Goal: Understand process/instructions

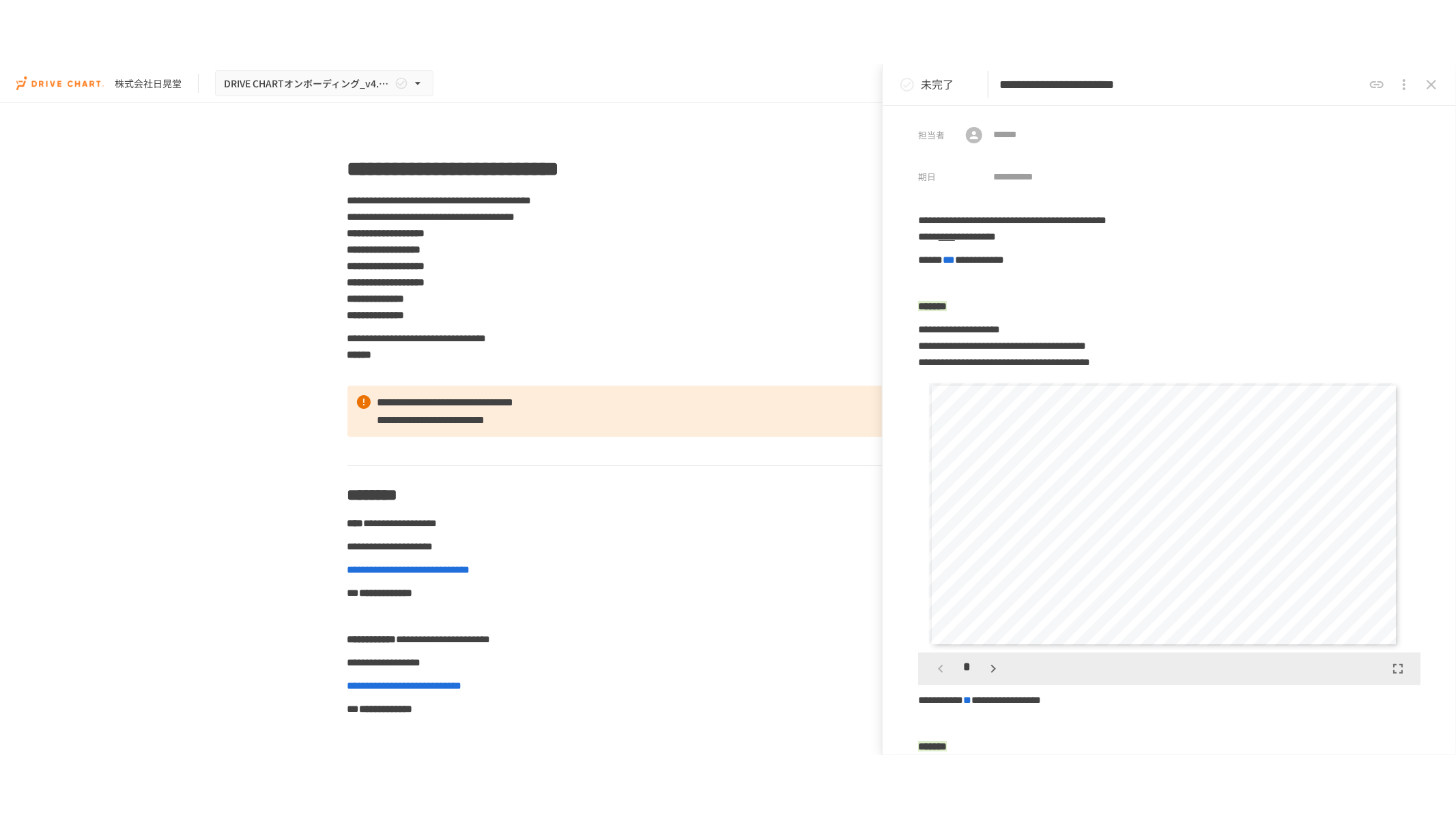
scroll to position [4170, 0]
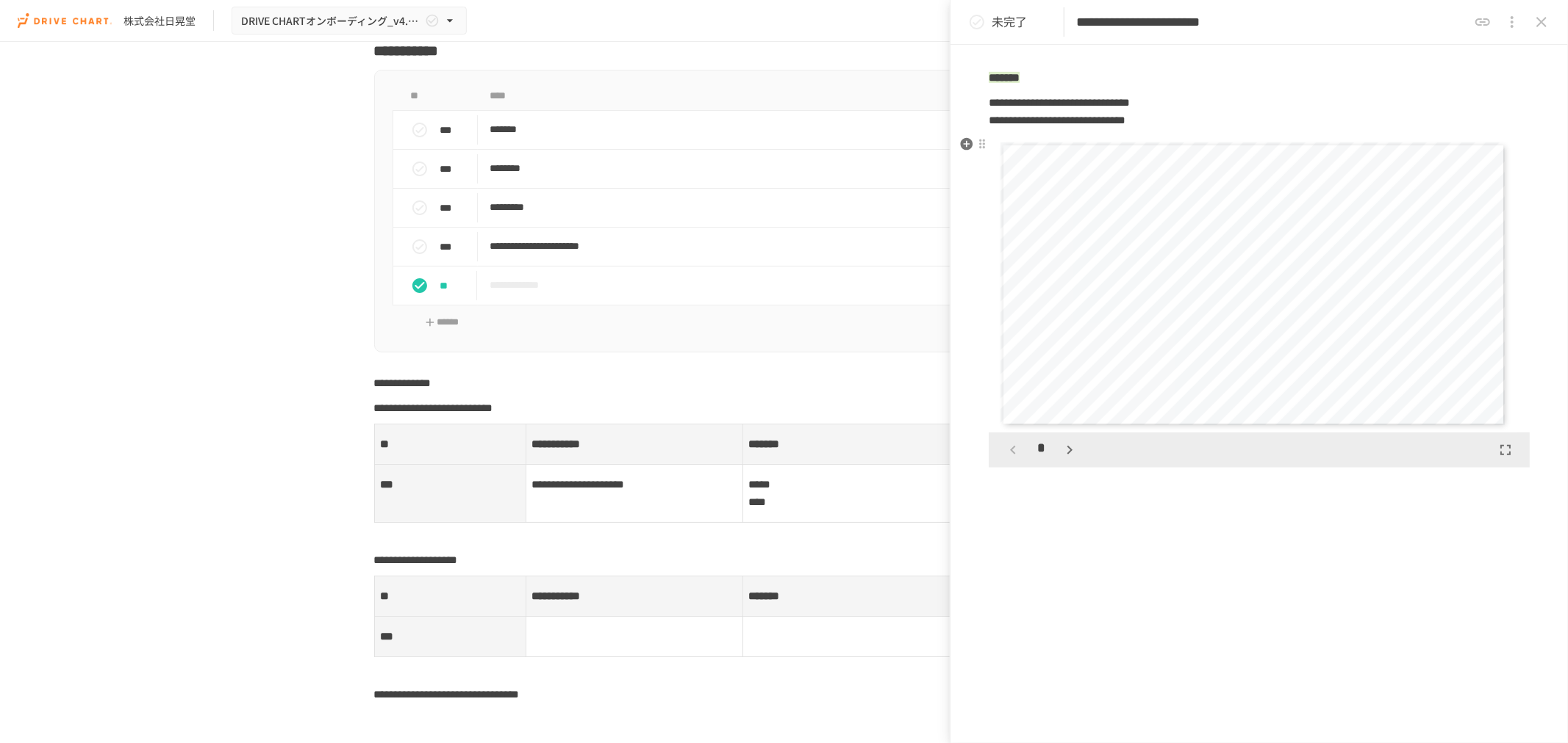
click at [1137, 328] on div "**********" at bounding box center [1254, 284] width 505 height 284
click at [1501, 453] on icon "button" at bounding box center [1505, 450] width 17 height 17
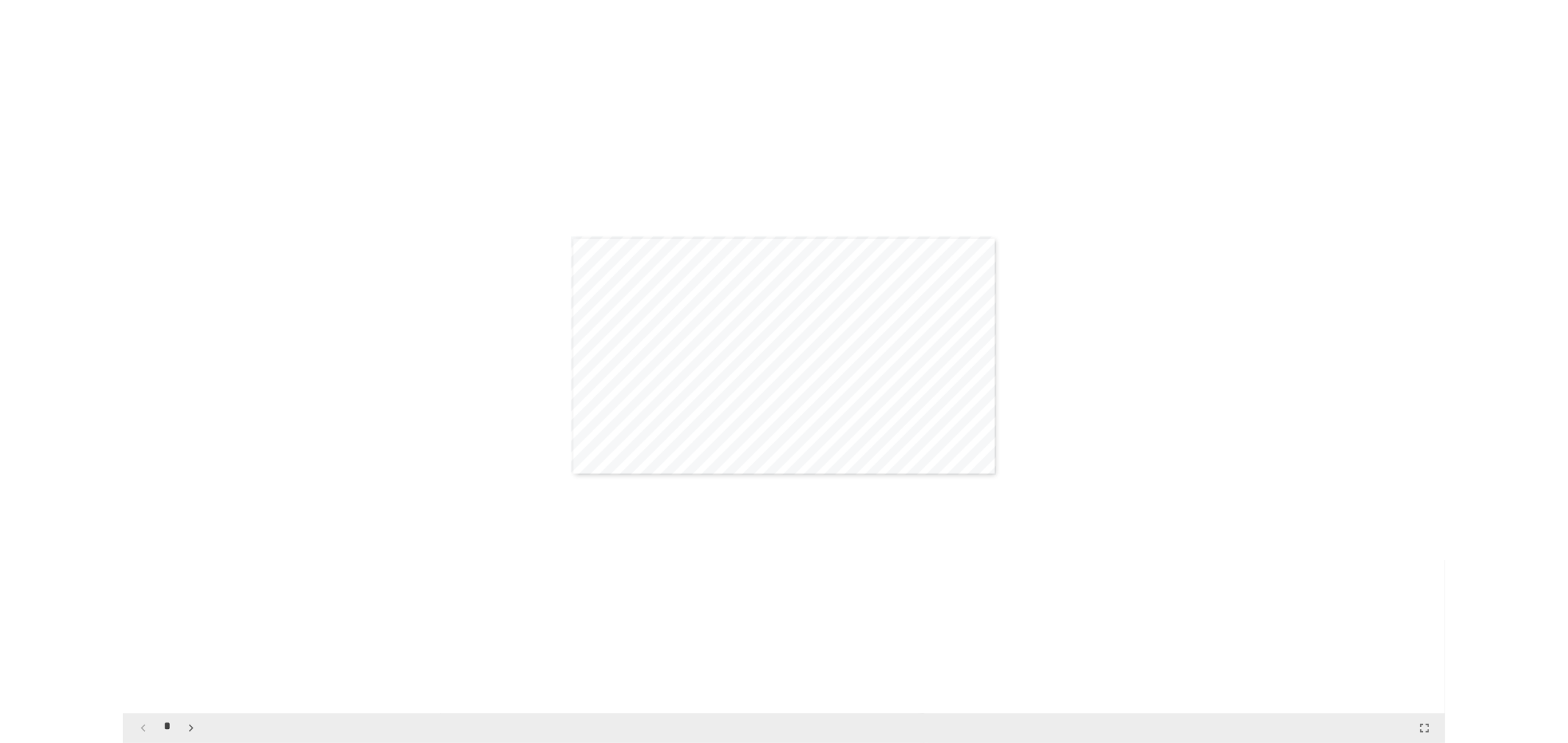
scroll to position [5264, 0]
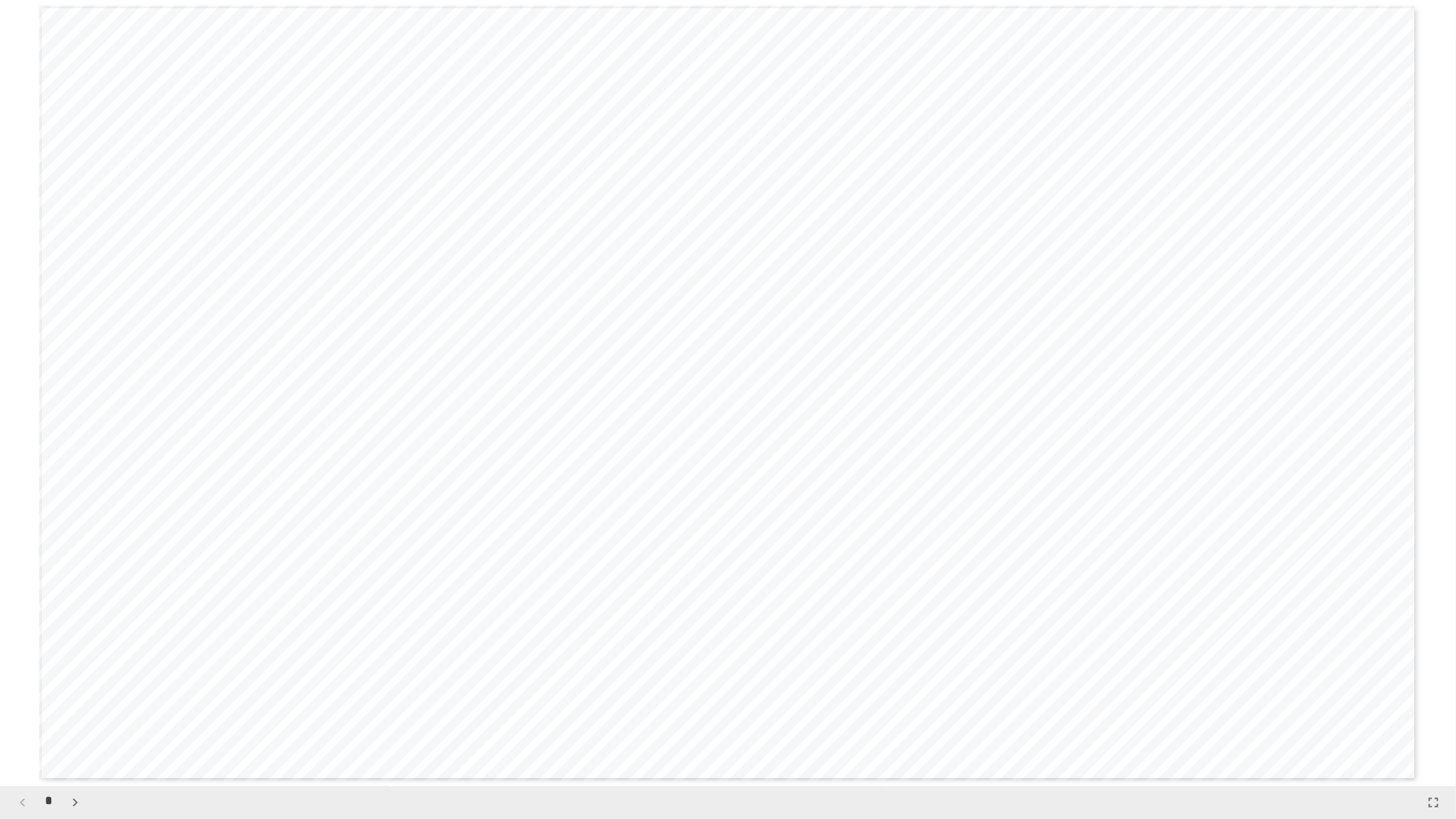
click at [1431, 690] on icon "button" at bounding box center [1434, 802] width 16 height 16
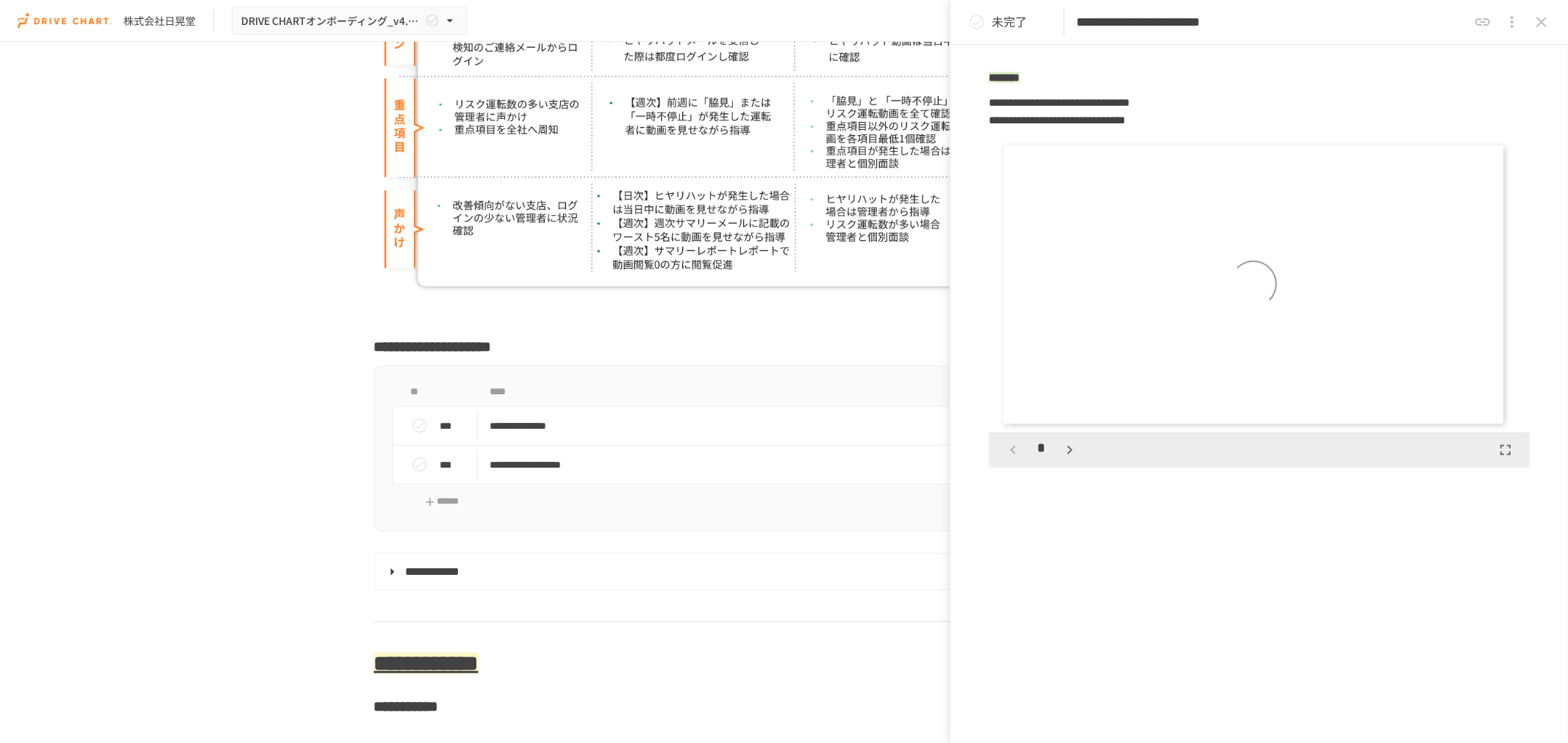
scroll to position [4764, 0]
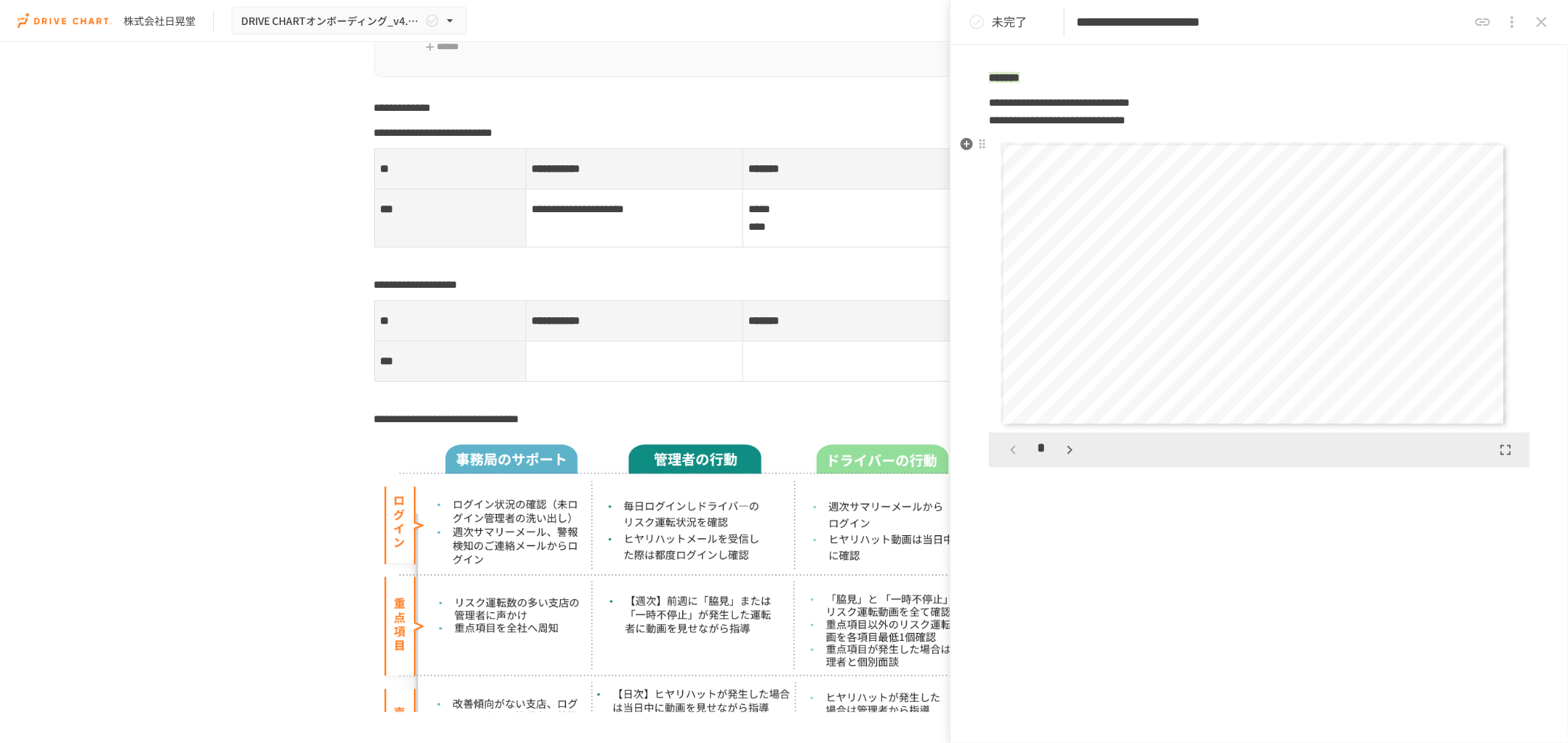
click at [1068, 459] on button "button" at bounding box center [1069, 450] width 25 height 25
click at [1068, 454] on icon "button" at bounding box center [1069, 450] width 17 height 17
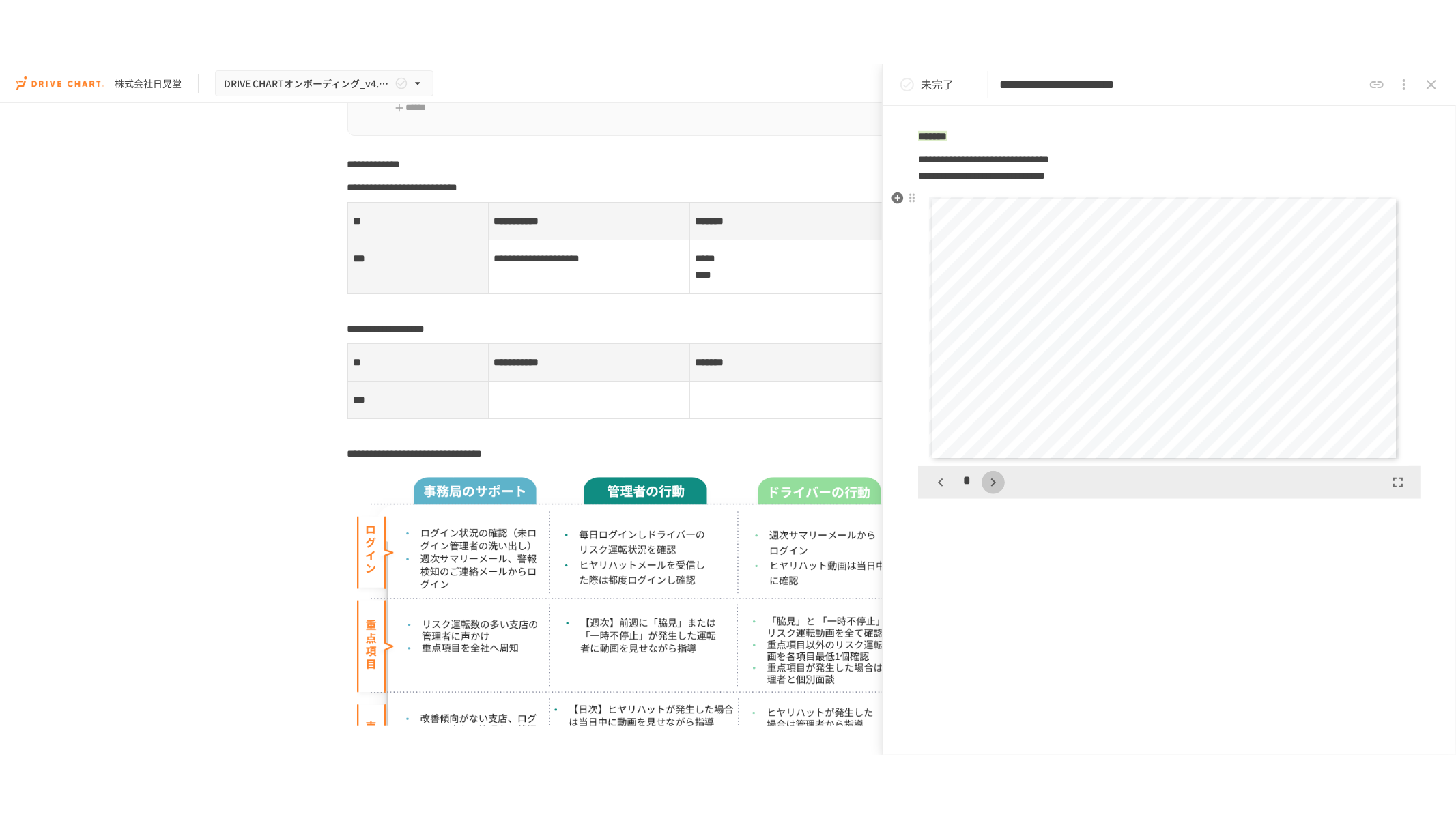
scroll to position [823, 0]
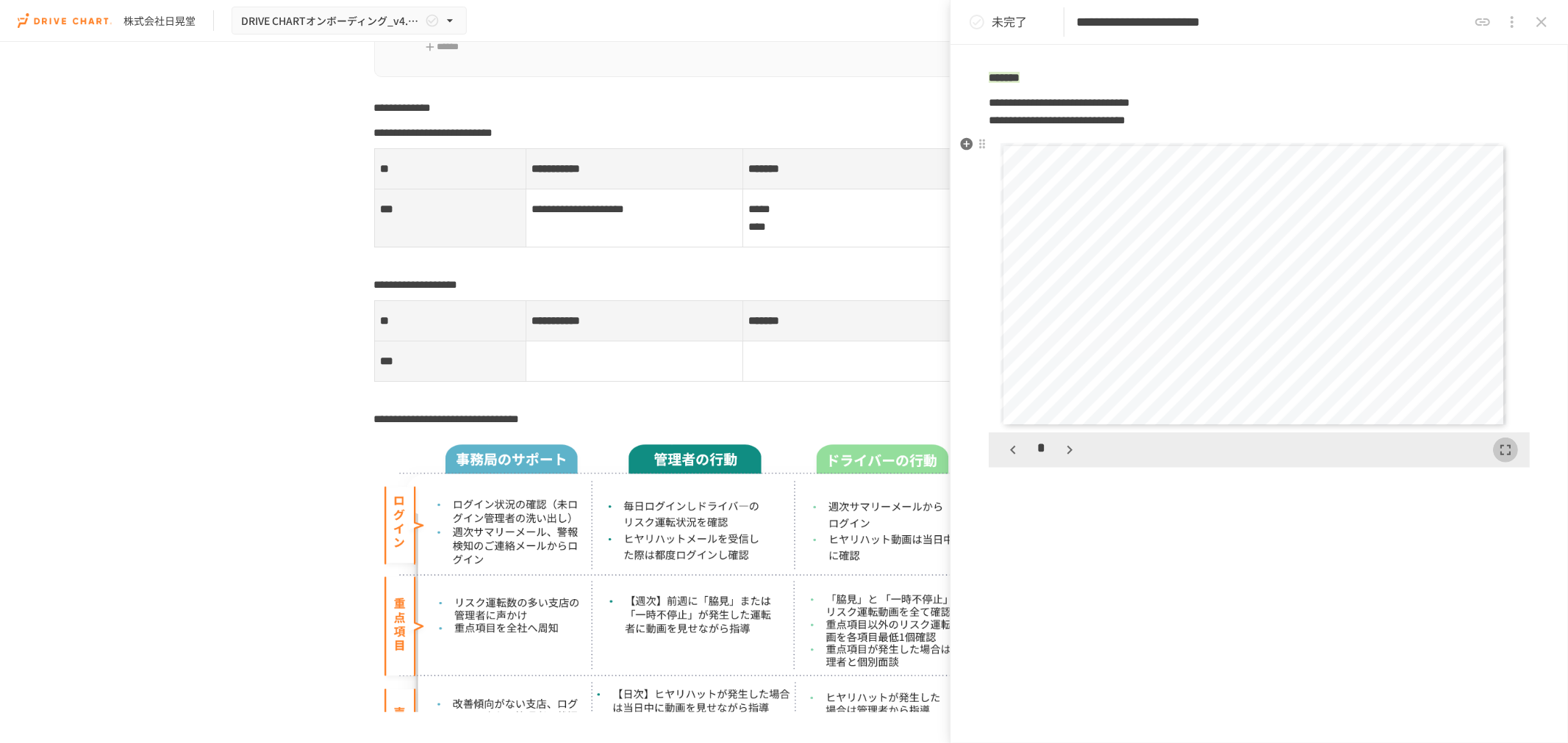
click at [1497, 456] on icon "button" at bounding box center [1505, 450] width 17 height 17
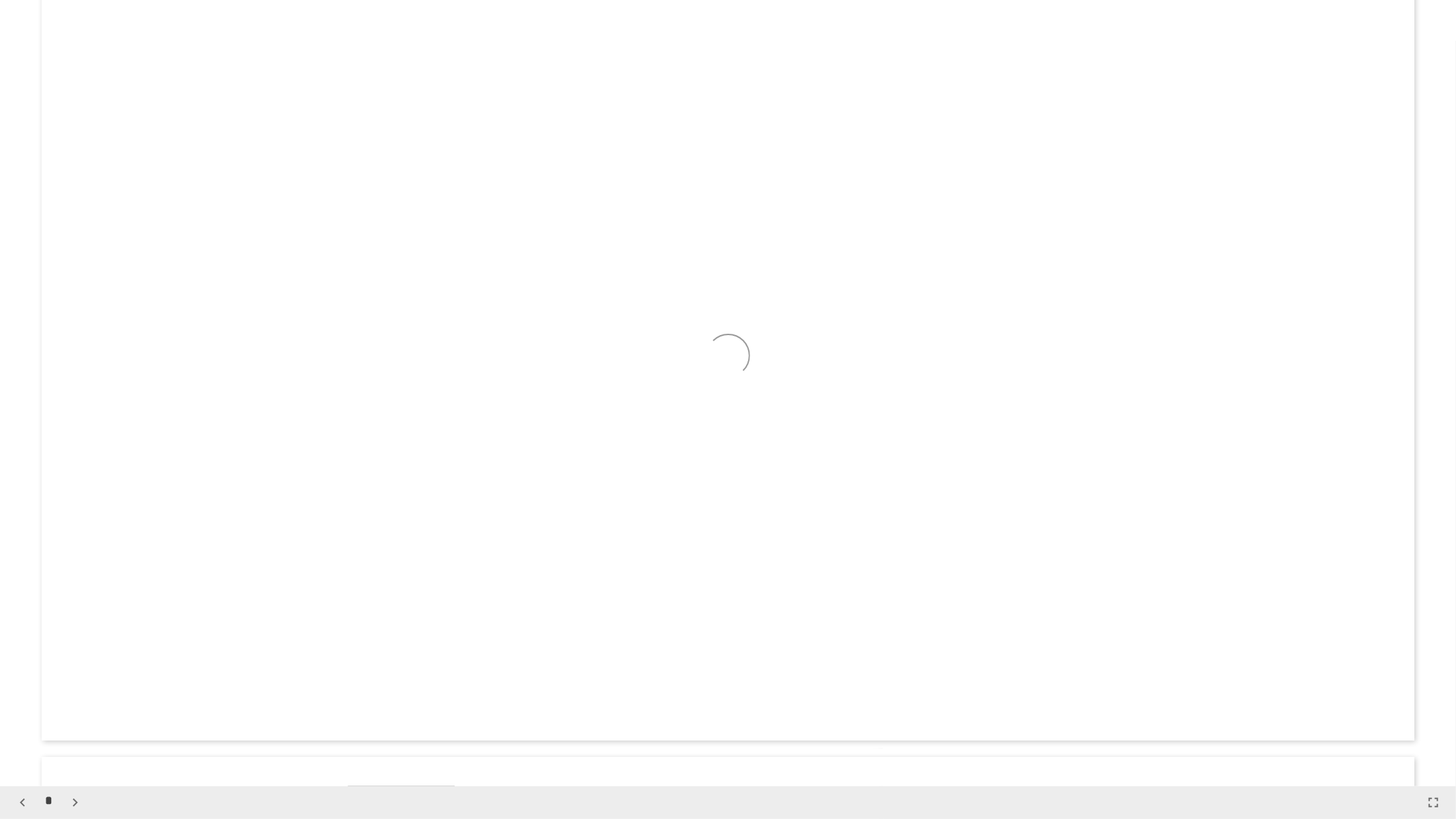
scroll to position [786, 0]
click at [73, 690] on icon "button" at bounding box center [75, 802] width 16 height 16
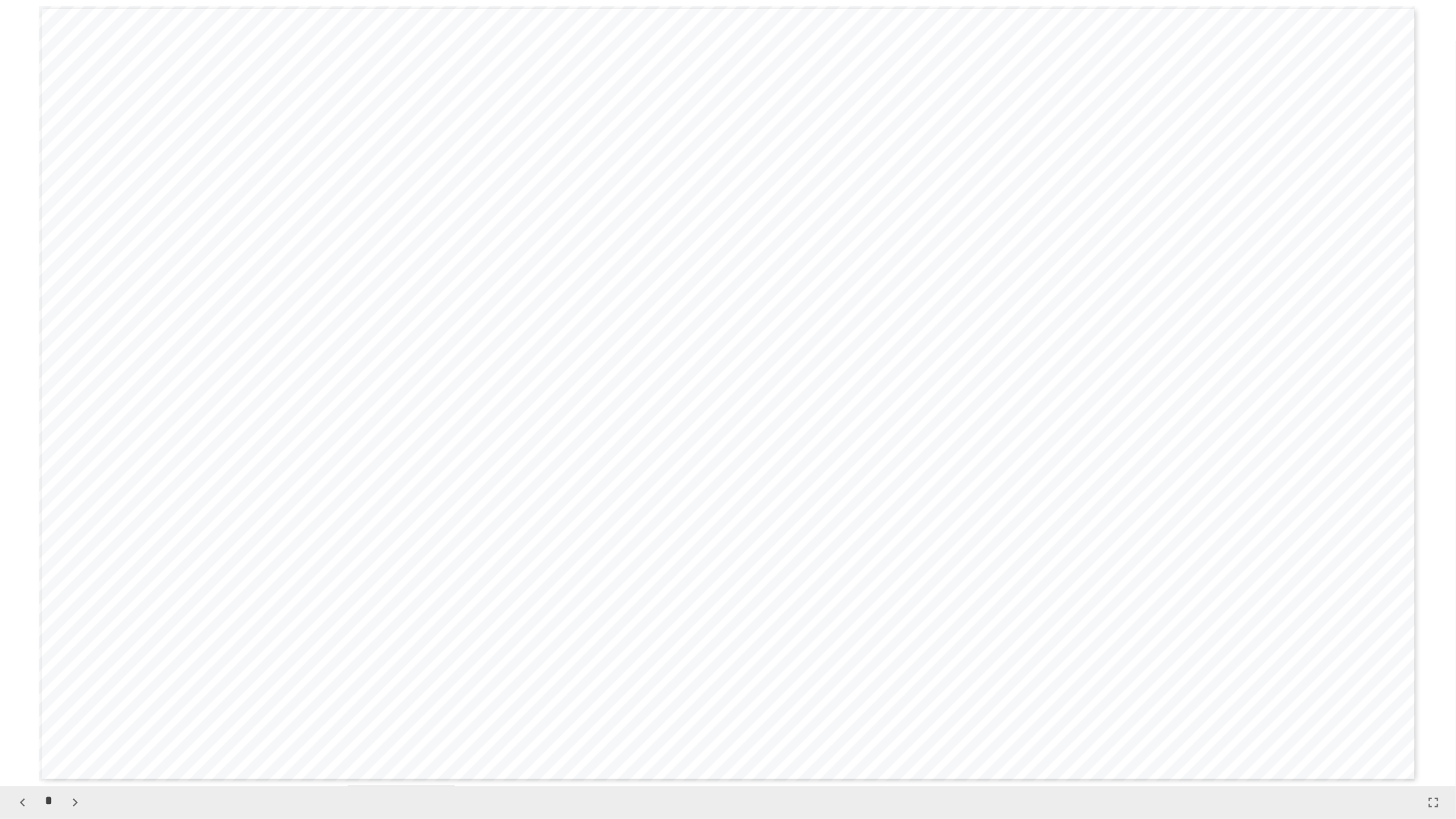
click at [30, 690] on icon "button" at bounding box center [22, 802] width 16 height 16
click at [76, 690] on icon "button" at bounding box center [75, 802] width 16 height 16
click at [22, 690] on icon "button" at bounding box center [22, 802] width 16 height 16
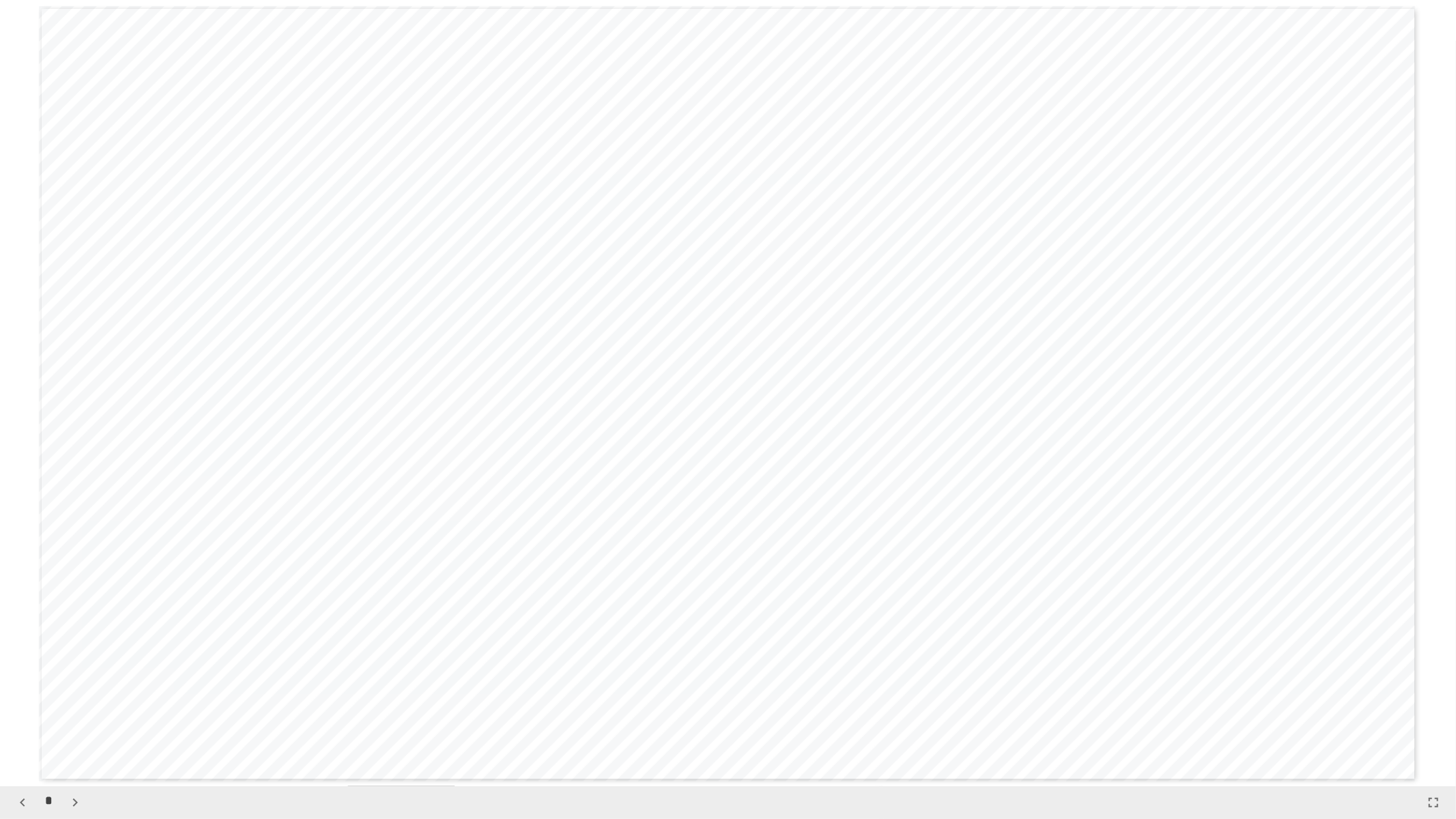
scroll to position [2358, 0]
click at [69, 690] on icon "button" at bounding box center [75, 802] width 16 height 16
click at [78, 690] on button "button" at bounding box center [75, 803] width 23 height 23
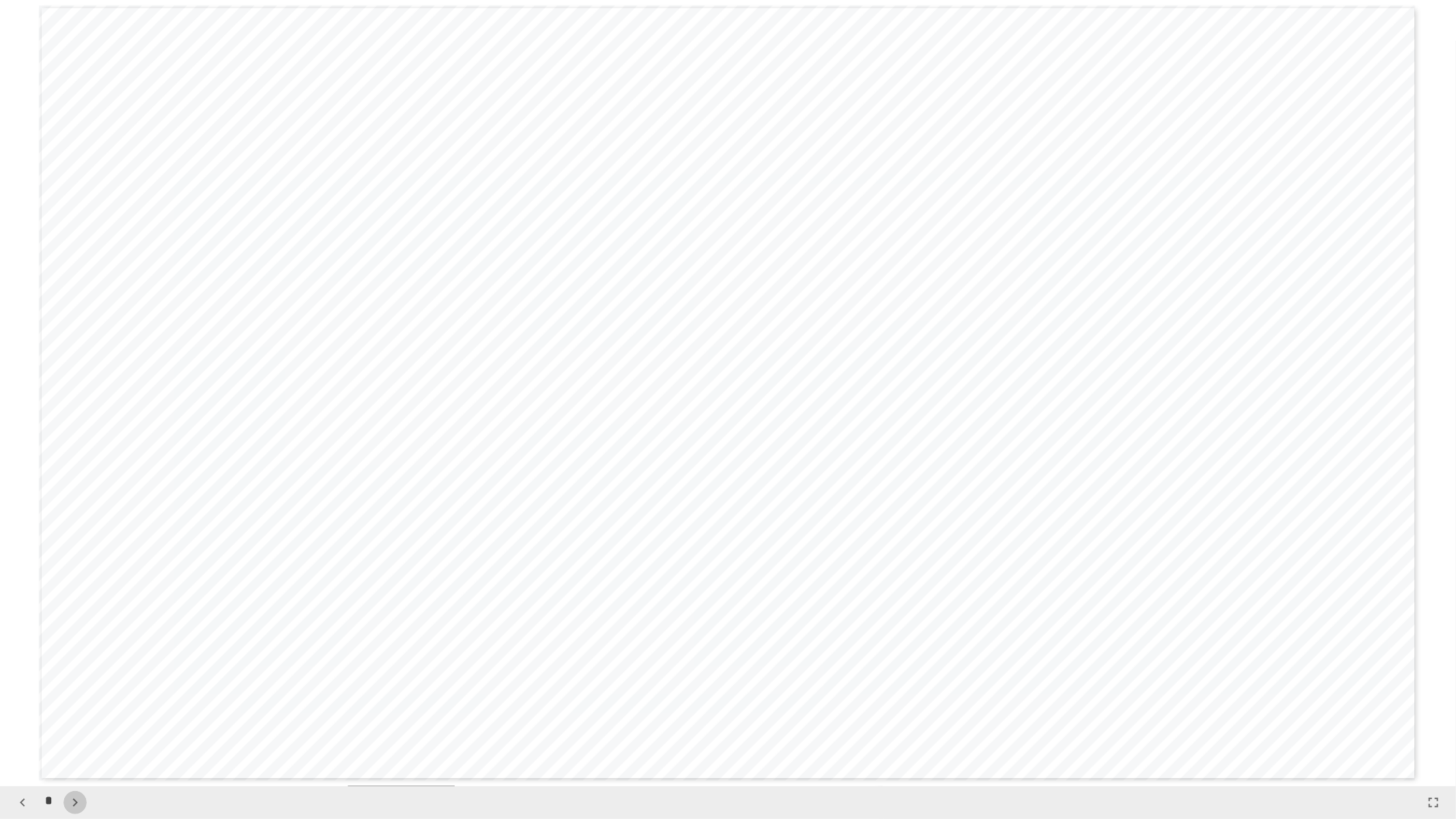
click at [77, 690] on button "button" at bounding box center [75, 803] width 23 height 23
click at [30, 690] on div "*" at bounding box center [48, 803] width 76 height 23
click at [27, 690] on icon "button" at bounding box center [22, 802] width 16 height 16
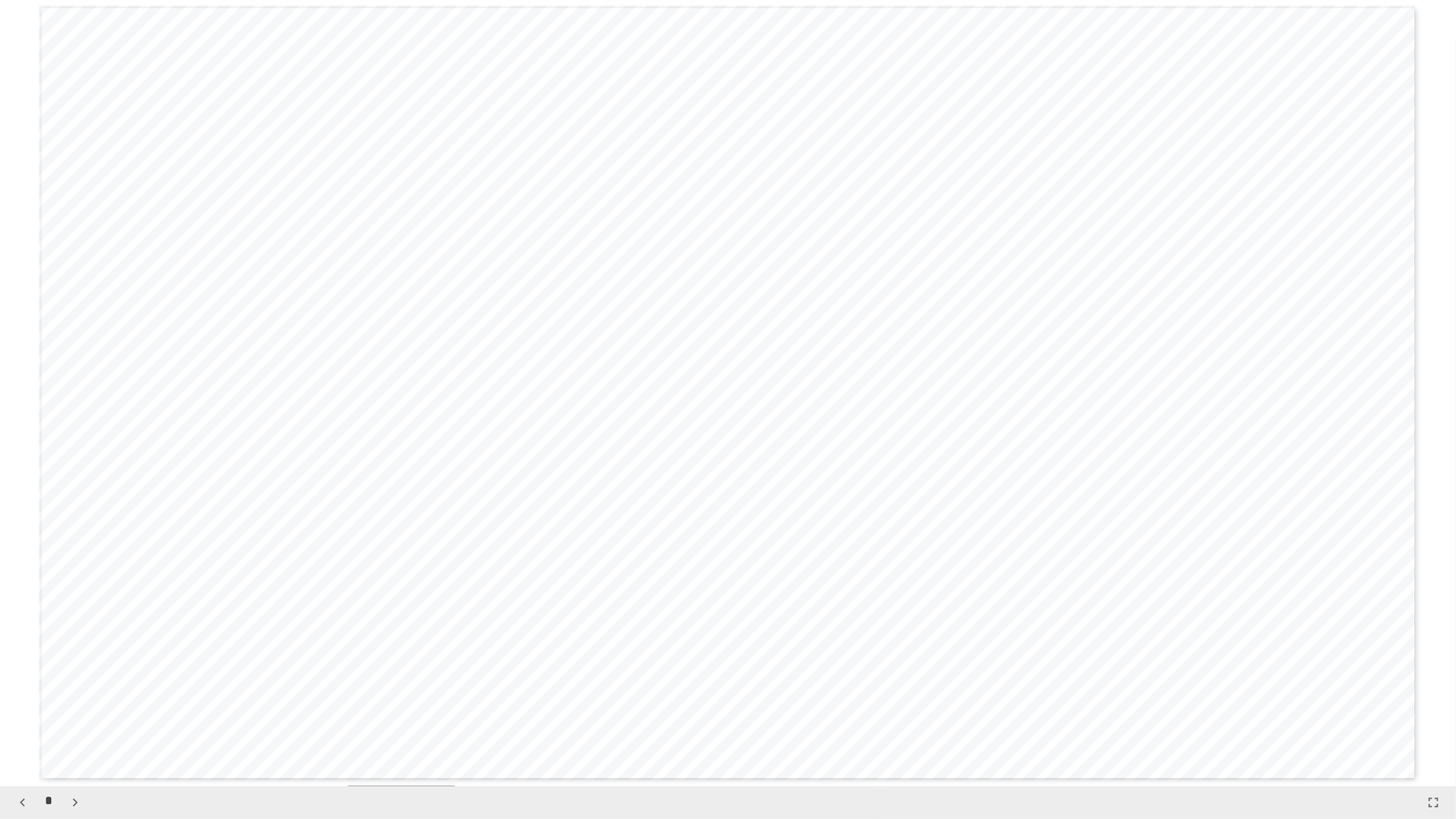
click at [18, 690] on icon "button" at bounding box center [22, 802] width 16 height 16
click at [73, 690] on icon "button" at bounding box center [75, 802] width 16 height 16
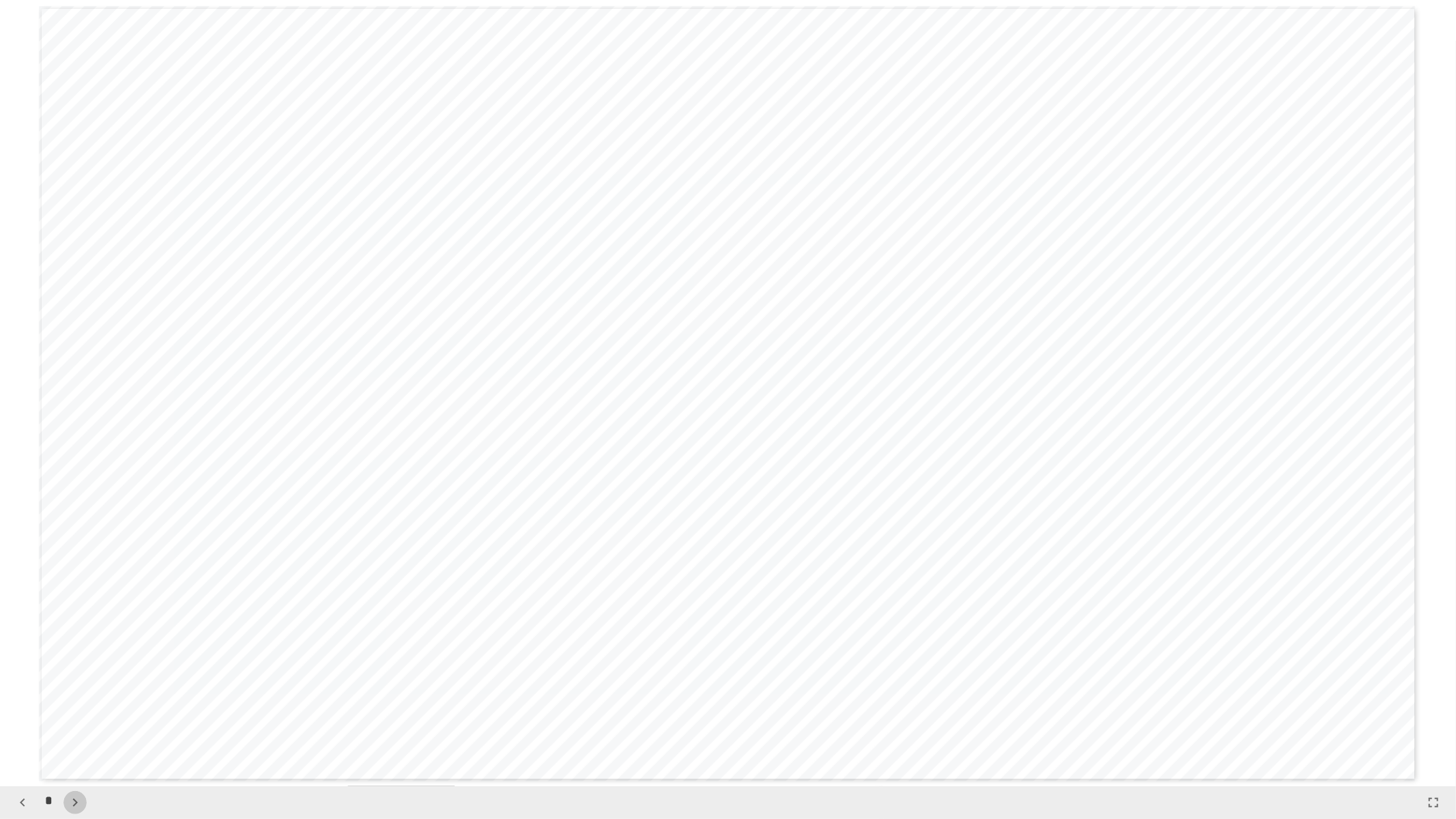
click at [73, 690] on icon "button" at bounding box center [75, 802] width 16 height 16
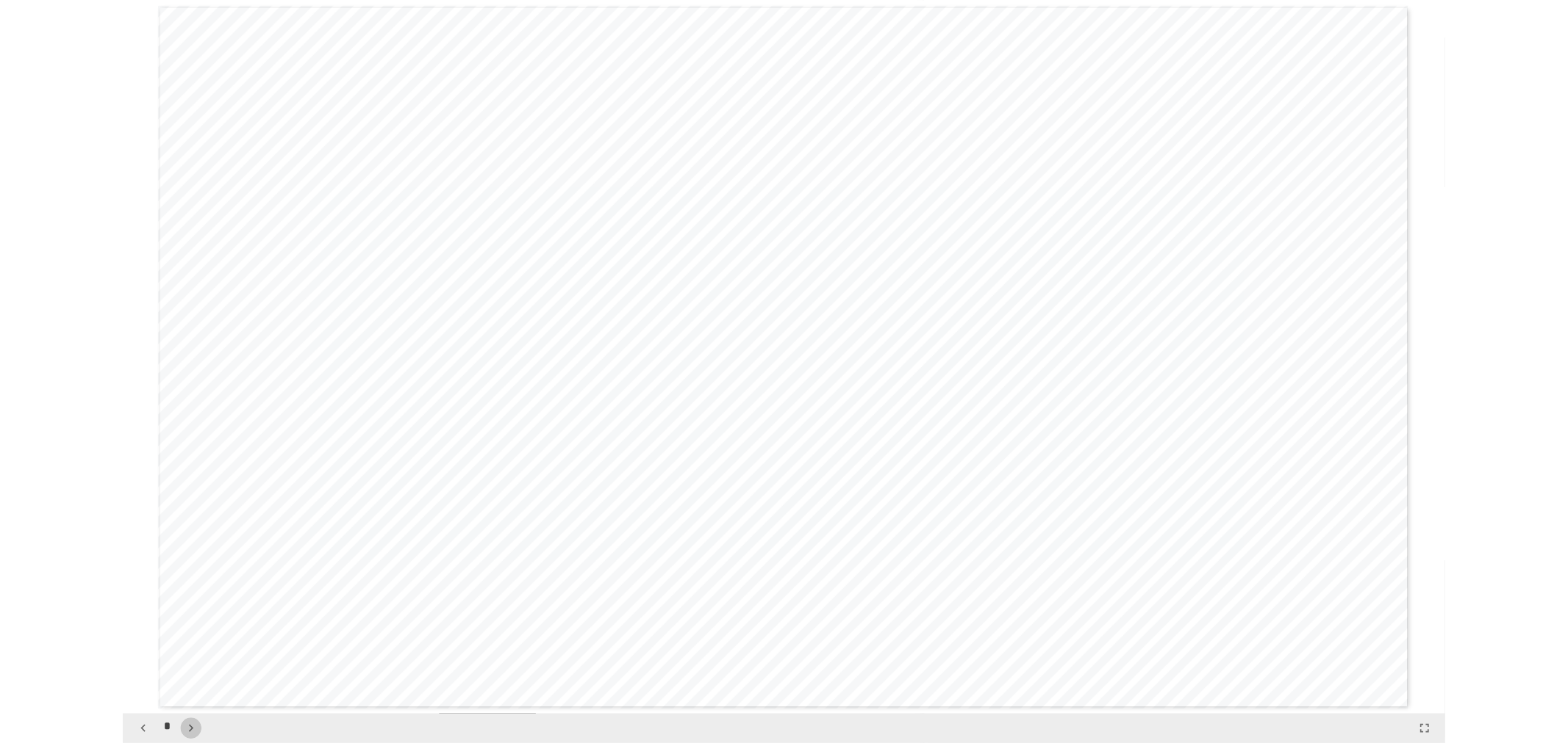
scroll to position [4232, 0]
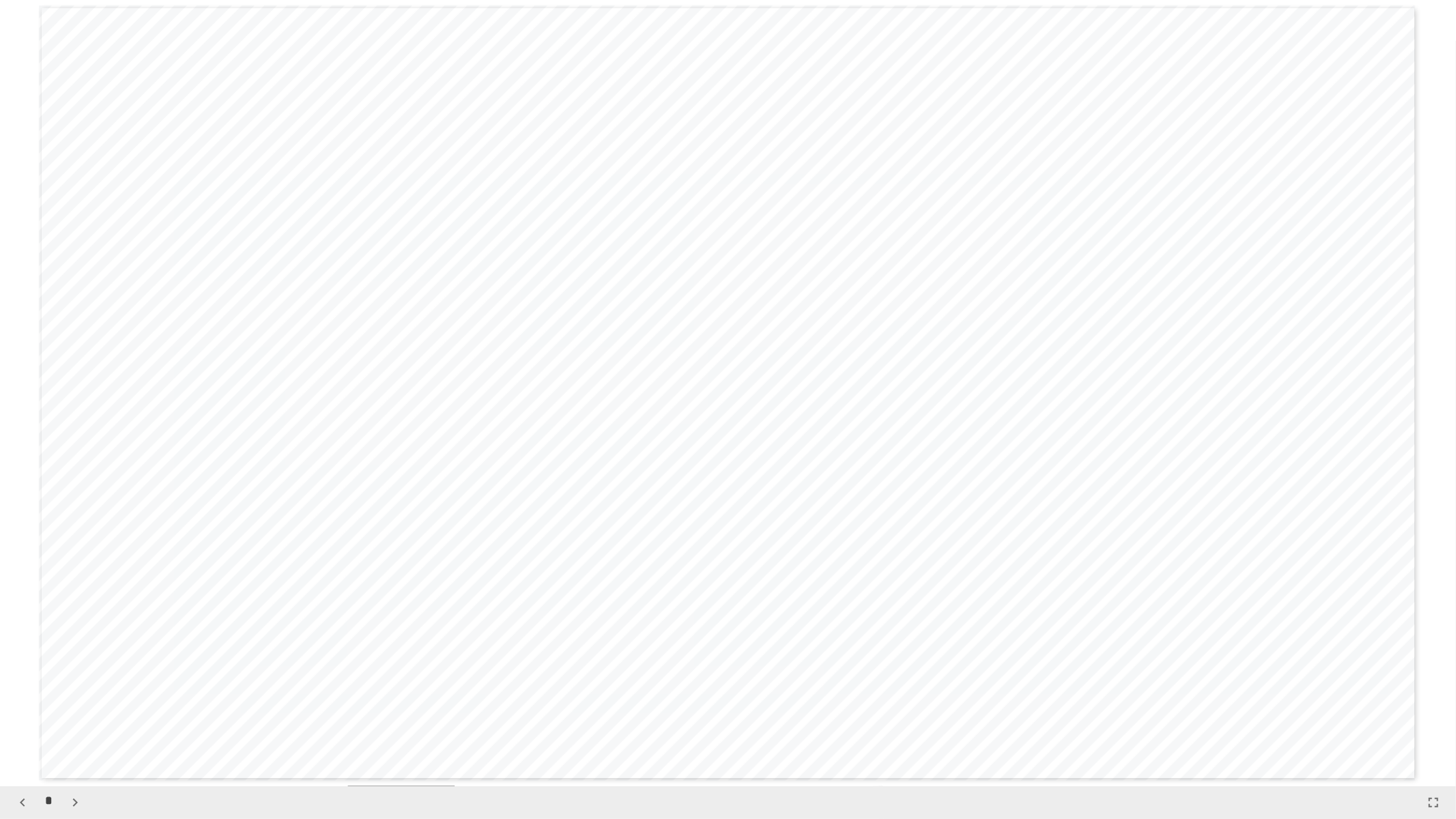
click at [1435, 690] on button "button" at bounding box center [1434, 803] width 23 height 23
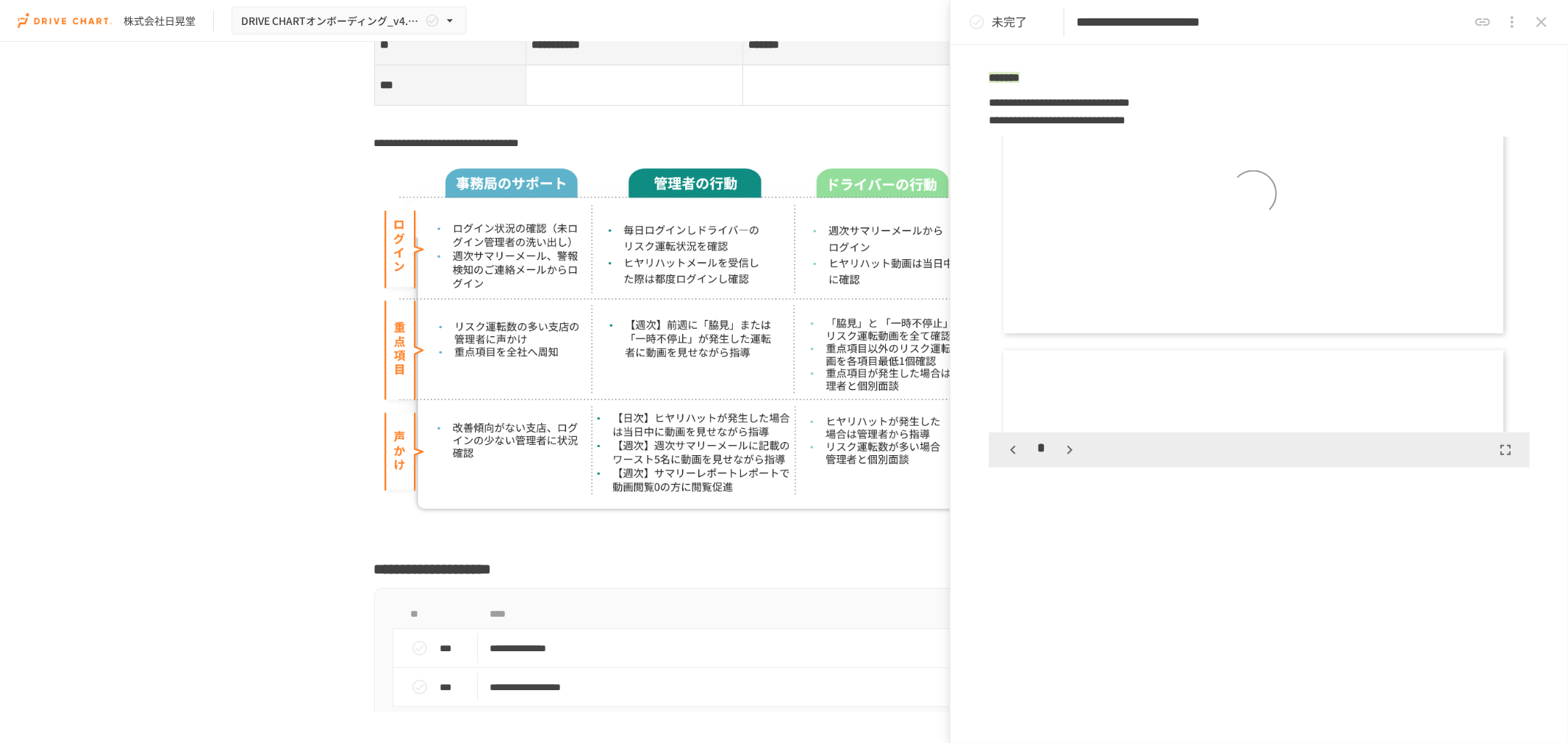
scroll to position [1479, 0]
